Goal: Check status

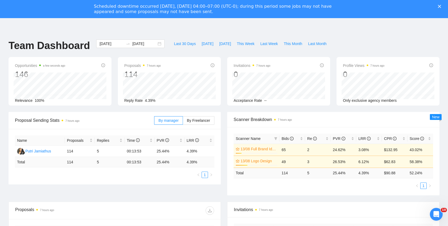
click at [438, 7] on icon "Close" at bounding box center [438, 6] width 3 height 3
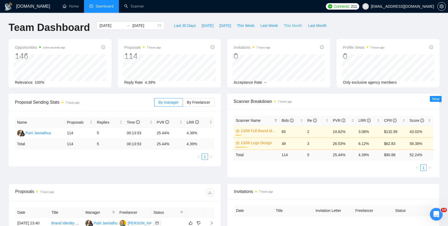
click at [300, 25] on span "This Month" at bounding box center [292, 26] width 18 height 6
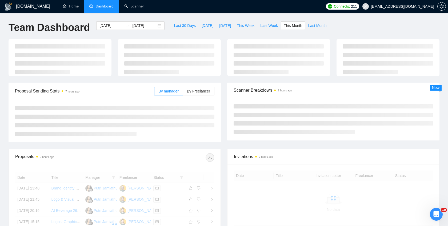
type input "[DATE]"
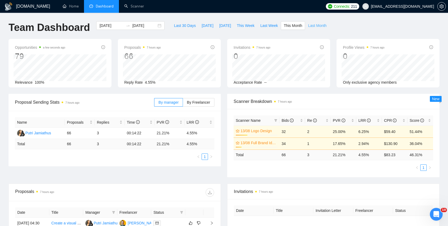
click at [316, 26] on span "Last Month" at bounding box center [317, 26] width 18 height 6
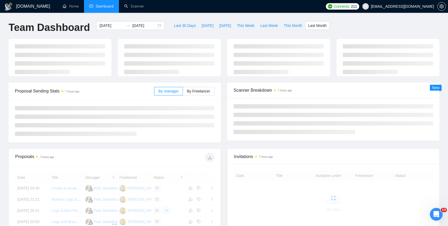
type input "[DATE]"
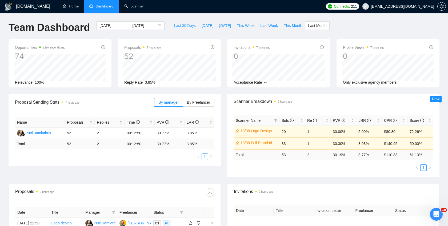
click at [185, 25] on span "Last 30 Days" at bounding box center [185, 26] width 22 height 6
type input "[DATE]"
